Goal: Find specific page/section: Find specific page/section

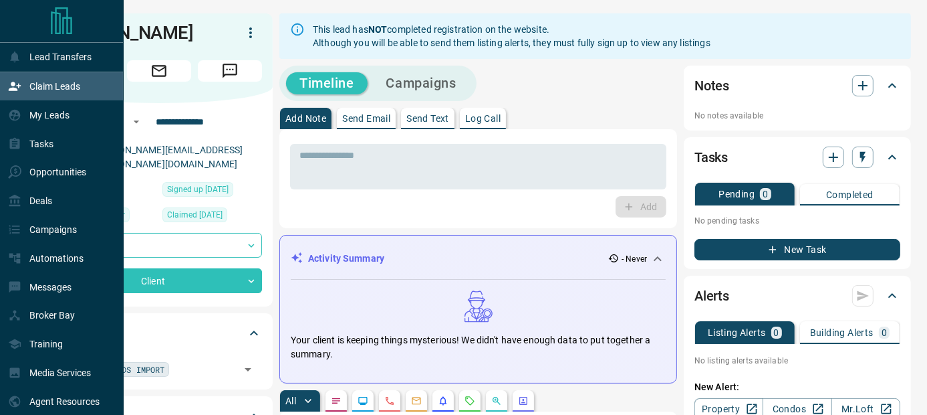
drag, startPoint x: 61, startPoint y: 106, endPoint x: 70, endPoint y: 90, distance: 18.2
click at [61, 106] on div "My Leads" at bounding box center [39, 115] width 62 height 22
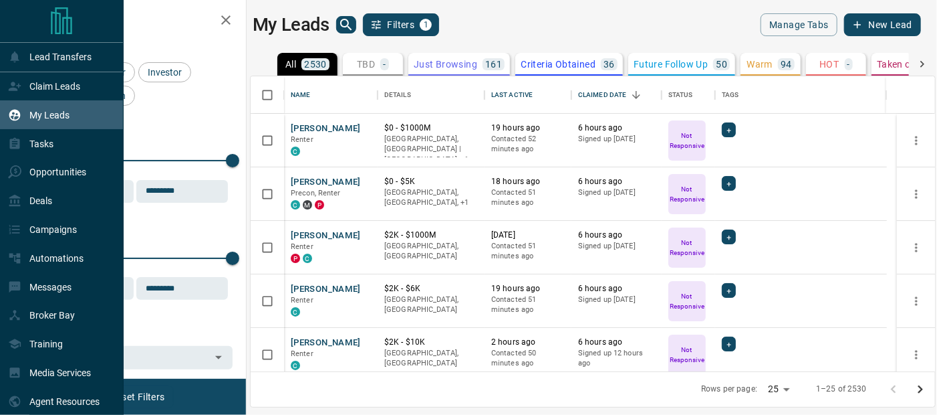
scroll to position [4, 0]
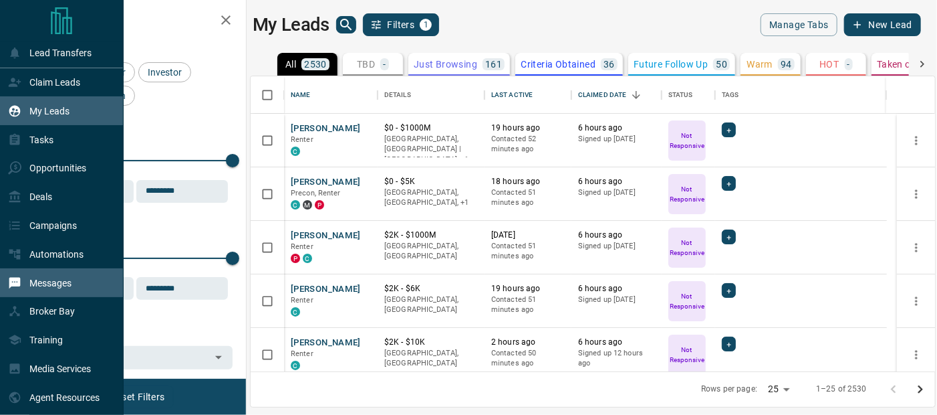
click at [39, 282] on p "Messages" at bounding box center [50, 282] width 42 height 11
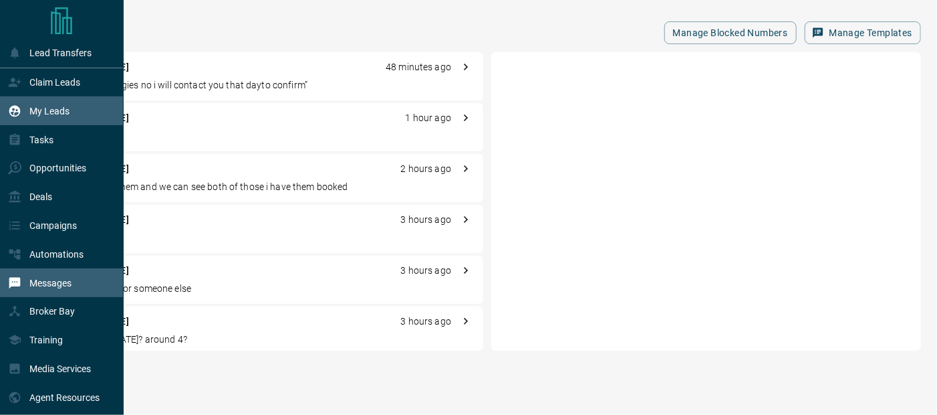
click at [43, 112] on p "My Leads" at bounding box center [49, 111] width 40 height 11
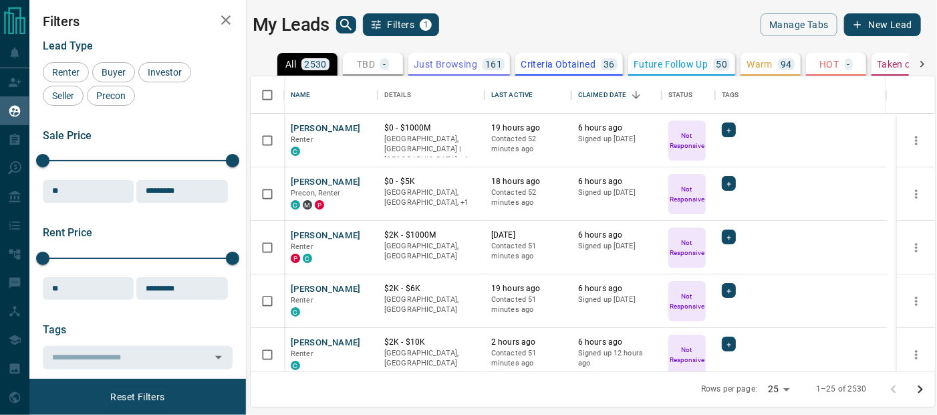
scroll to position [285, 675]
click at [345, 23] on icon "search button" at bounding box center [346, 25] width 16 height 16
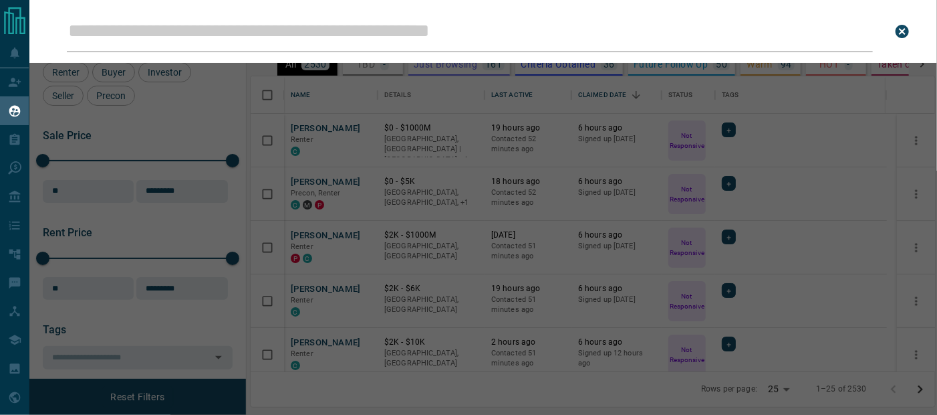
click at [314, 25] on input "Leads Search Bar" at bounding box center [470, 31] width 806 height 41
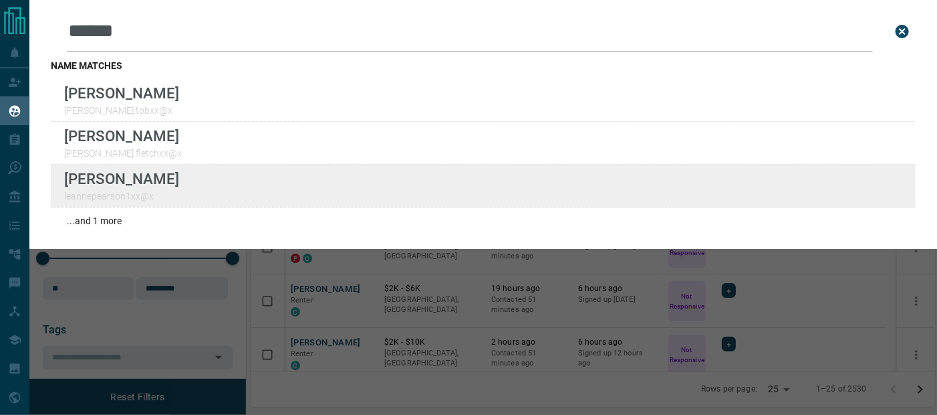
type input "******"
